Goal: Task Accomplishment & Management: Use online tool/utility

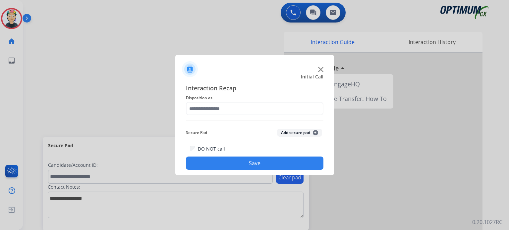
click at [320, 70] on img at bounding box center [320, 69] width 5 height 5
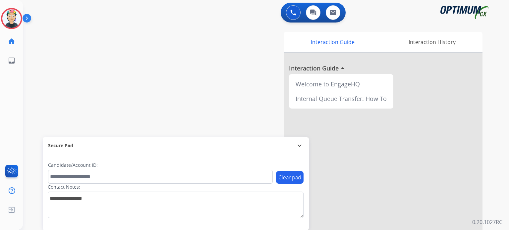
click at [320, 70] on div at bounding box center [383, 176] width 199 height 247
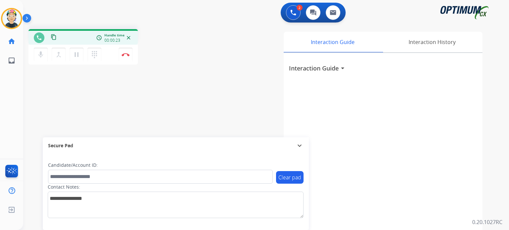
drag, startPoint x: 132, startPoint y: 59, endPoint x: 169, endPoint y: 131, distance: 80.6
click at [169, 131] on div "phone content_copy access_time Call metrics Queue 29273398:00 Hold 00:00 Talk 0…" at bounding box center [258, 162] width 470 height 276
click at [130, 58] on button "Disconnect" at bounding box center [126, 55] width 14 height 14
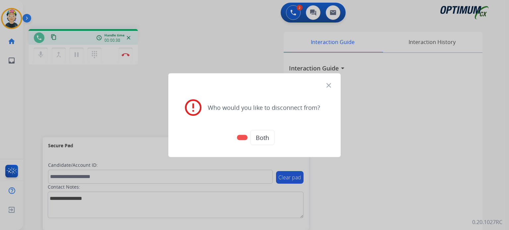
click at [329, 83] on mat-icon "close" at bounding box center [329, 85] width 8 height 8
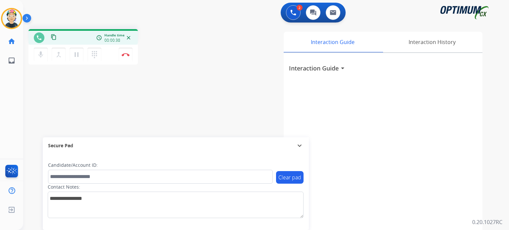
click at [317, 73] on div "Interaction Guide arrow_drop_down" at bounding box center [383, 176] width 199 height 247
click at [313, 70] on h3 "Interaction Guide" at bounding box center [314, 68] width 50 height 9
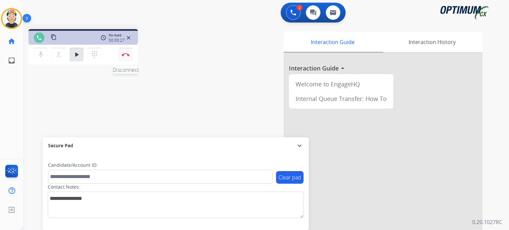
click at [129, 56] on button "Disconnect" at bounding box center [126, 55] width 14 height 14
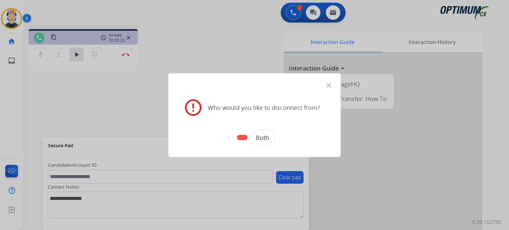
drag, startPoint x: 257, startPoint y: 139, endPoint x: 6, endPoint y: 38, distance: 270.8
click at [128, 81] on div "close error_outline Who would you like to disconnect from? Both" at bounding box center [254, 115] width 509 height 230
click at [272, 139] on button "Both" at bounding box center [262, 137] width 25 height 15
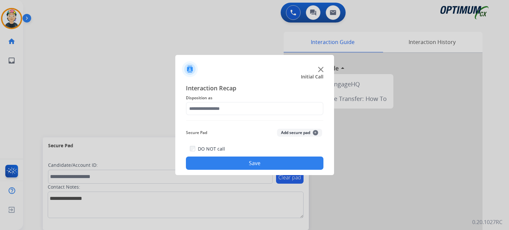
click at [323, 68] on div at bounding box center [254, 66] width 159 height 23
click at [321, 70] on img at bounding box center [320, 69] width 5 height 5
